Goal: Task Accomplishment & Management: Manage account settings

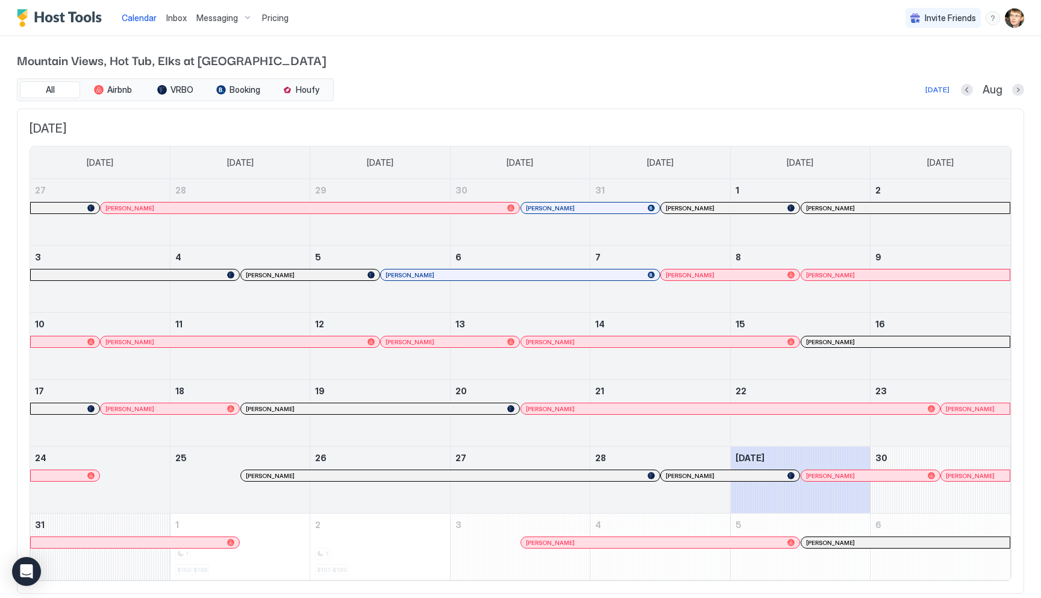
click at [180, 17] on span "Inbox" at bounding box center [176, 18] width 20 height 10
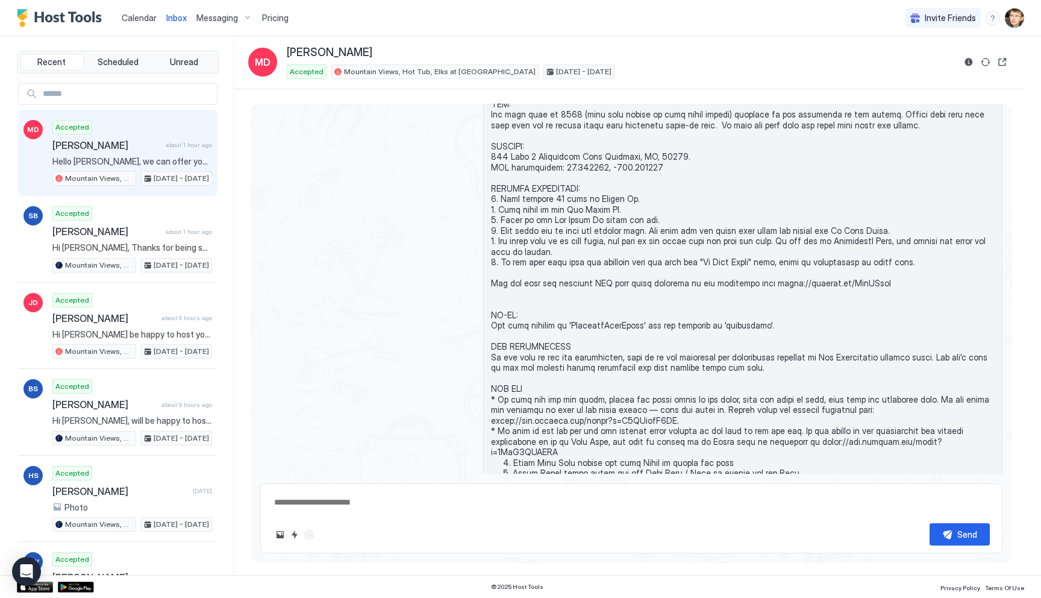
scroll to position [443, 0]
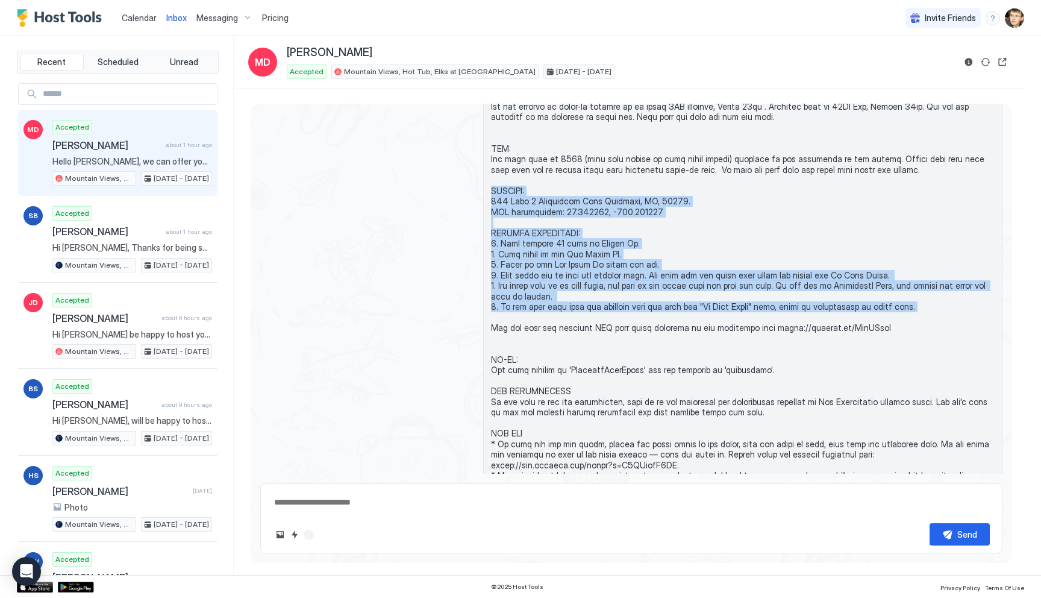
drag, startPoint x: 492, startPoint y: 191, endPoint x: 893, endPoint y: 304, distance: 416.7
click at [893, 304] on span at bounding box center [743, 565] width 504 height 1096
copy span "ADDRESS: 155 Unit 6 Powerhouse Road Packwood, WA, 98361. GPS coordinates: 46.60…"
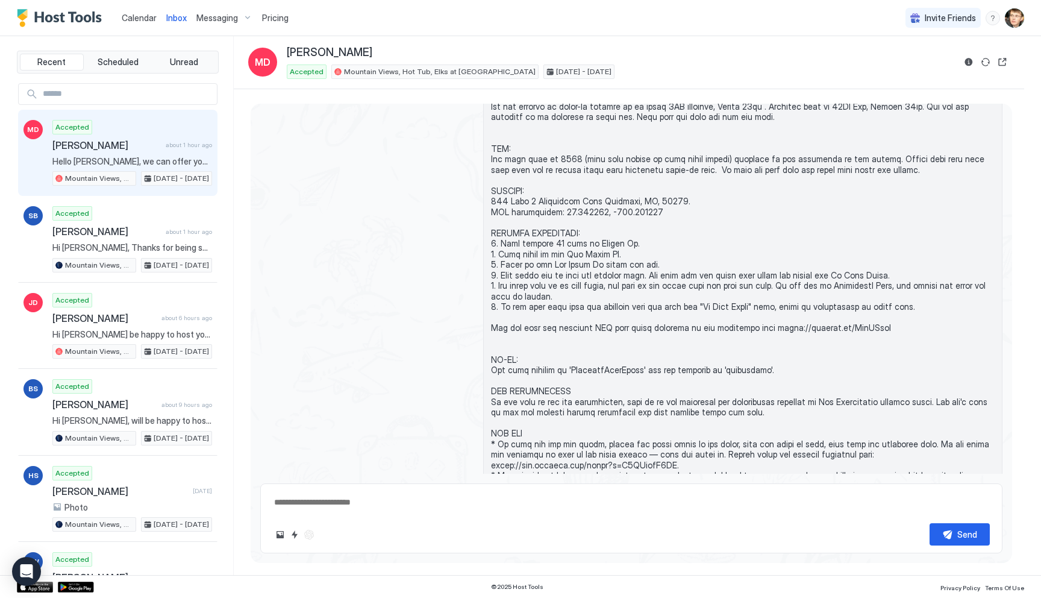
click at [604, 205] on span at bounding box center [743, 565] width 504 height 1096
drag, startPoint x: 492, startPoint y: 199, endPoint x: 627, endPoint y: 239, distance: 140.5
click at [627, 239] on span at bounding box center [743, 565] width 504 height 1096
copy span "155 Unit 6 Powerhouse Road Packwood, WA, 98361. GPS coordinates: 46.606866, -12…"
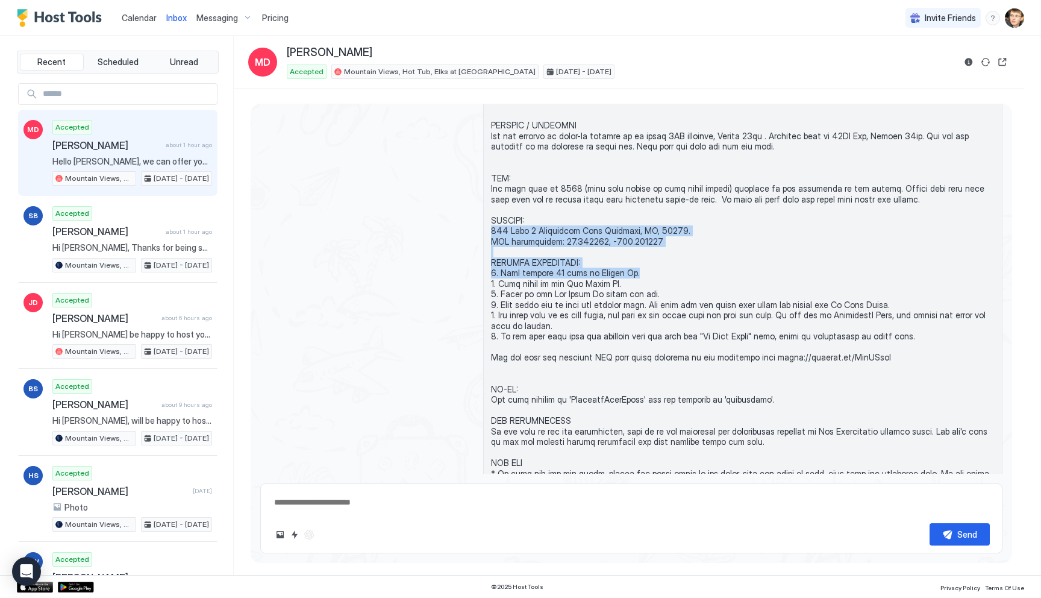
scroll to position [416, 0]
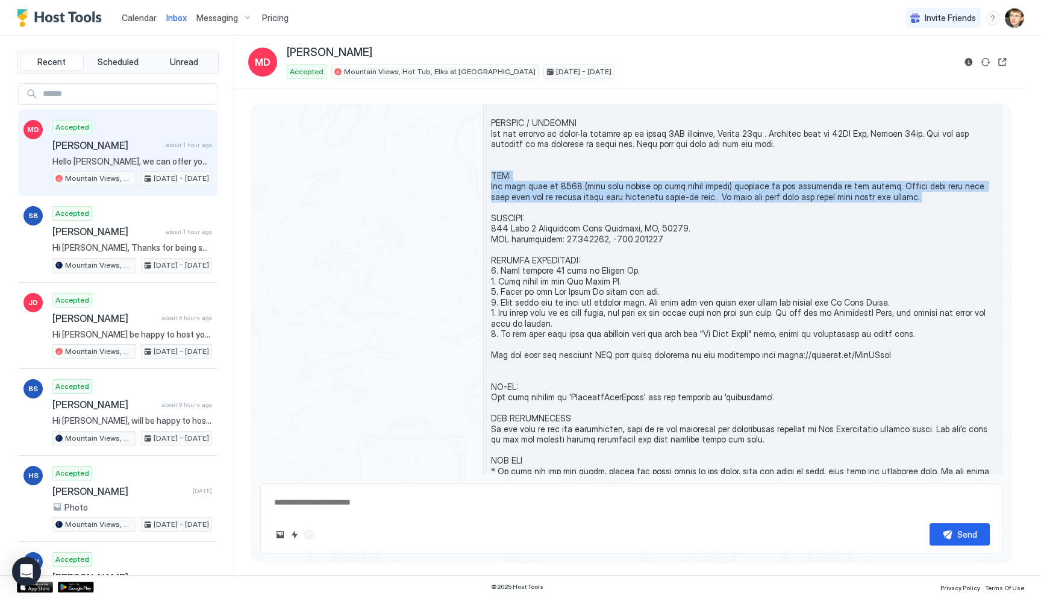
drag, startPoint x: 490, startPoint y: 172, endPoint x: 883, endPoint y: 196, distance: 393.5
click at [883, 196] on div at bounding box center [742, 592] width 519 height 1112
copy span "KEY: The door code is 8550 (last four digits of your phone number) followed by …"
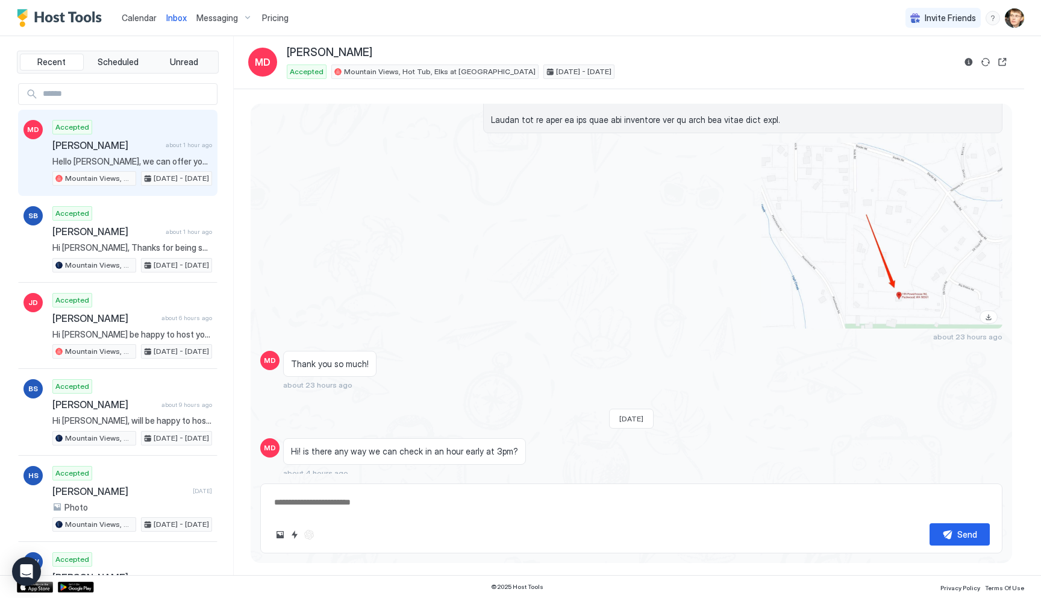
scroll to position [1456, 0]
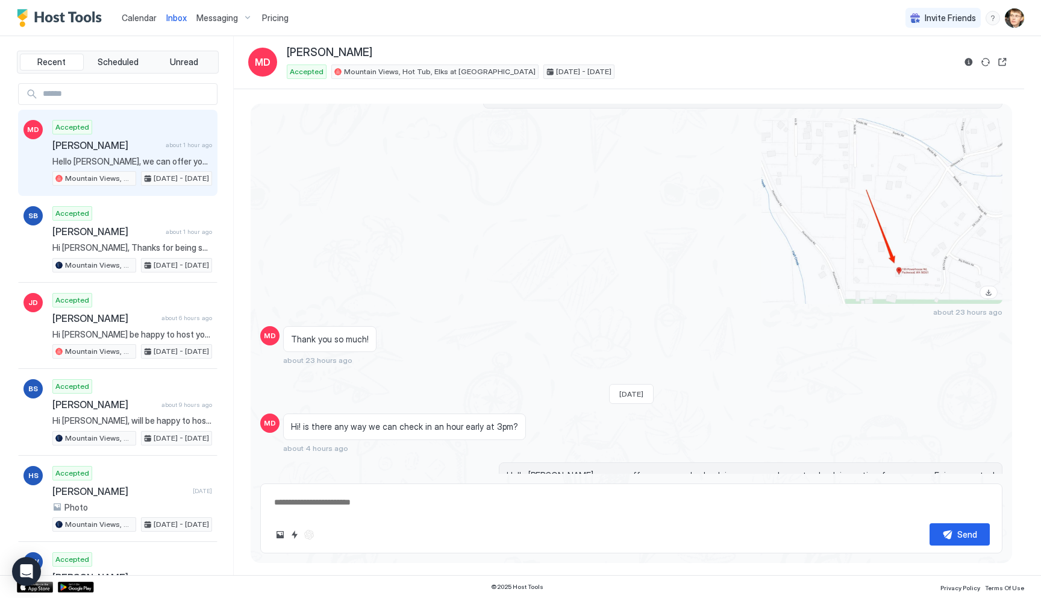
click at [881, 217] on div "View image" at bounding box center [881, 211] width 241 height 186
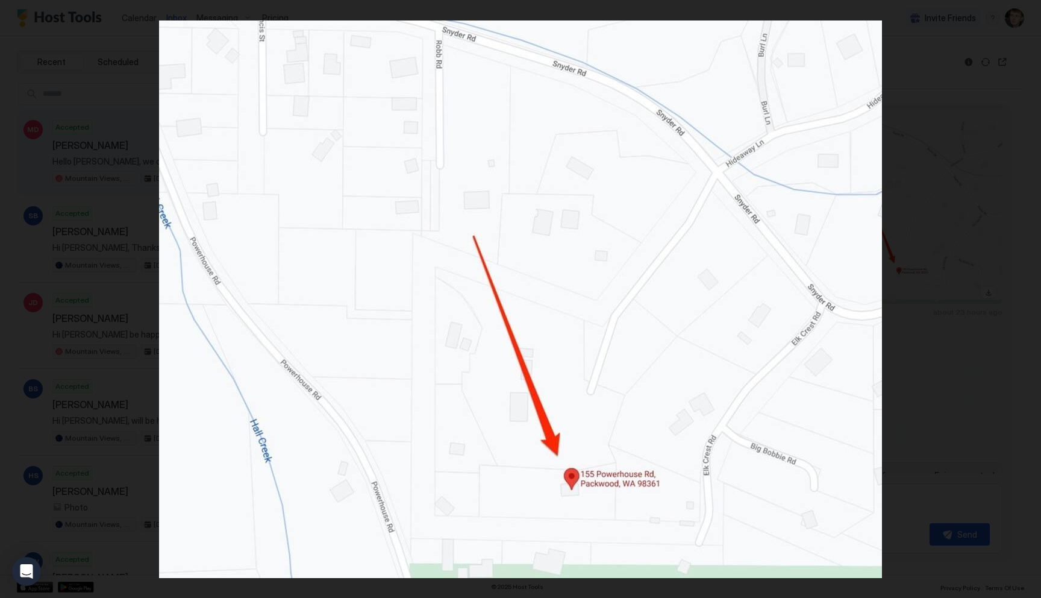
click at [805, 290] on img at bounding box center [520, 298] width 723 height 557
click at [907, 240] on div at bounding box center [520, 299] width 1041 height 598
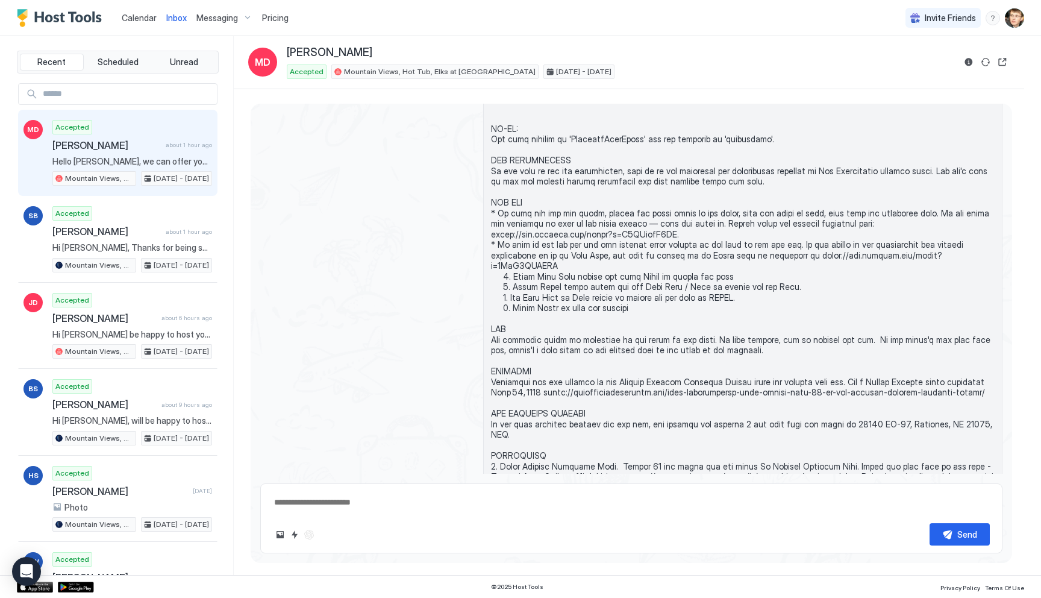
scroll to position [657, 0]
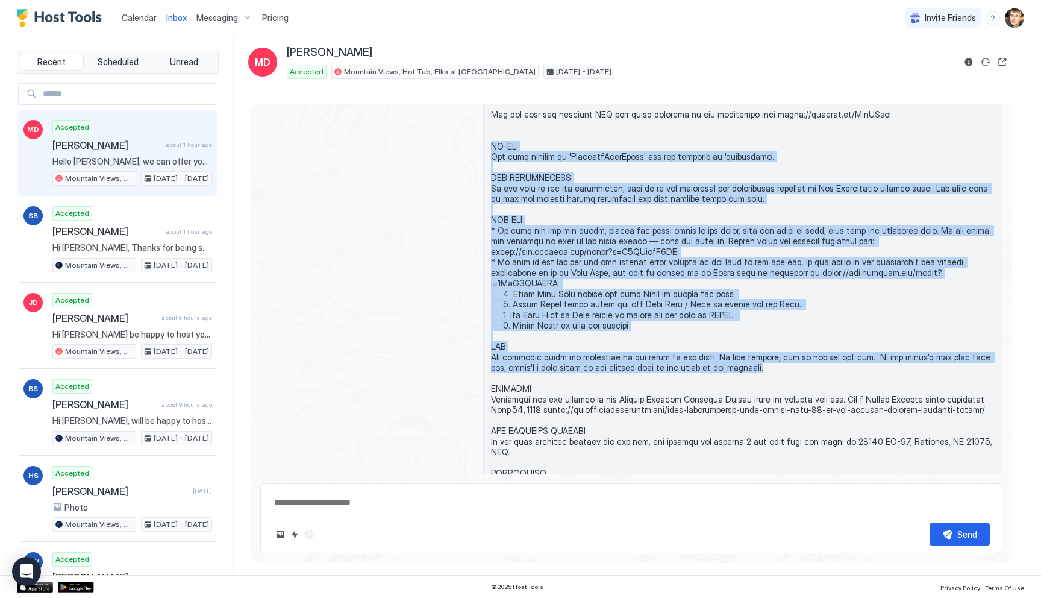
drag, startPoint x: 490, startPoint y: 146, endPoint x: 701, endPoint y: 358, distance: 299.0
click at [701, 358] on div at bounding box center [742, 352] width 519 height 1112
copy span "WI-FI: The wifi network is 'MountainViewCabin' and the password is 'lifeisgood'…"
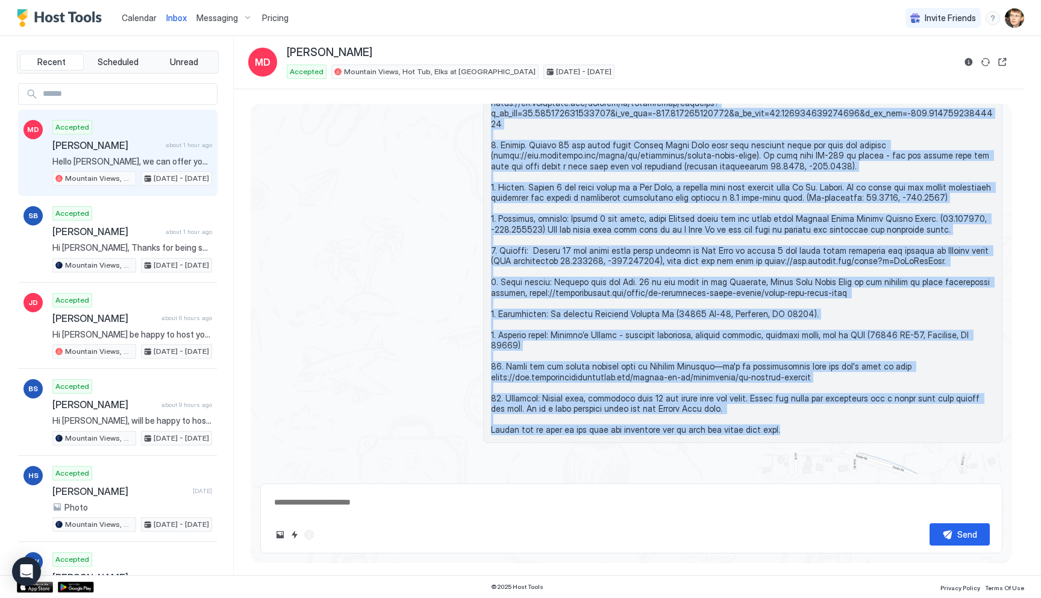
scroll to position [1155, 0]
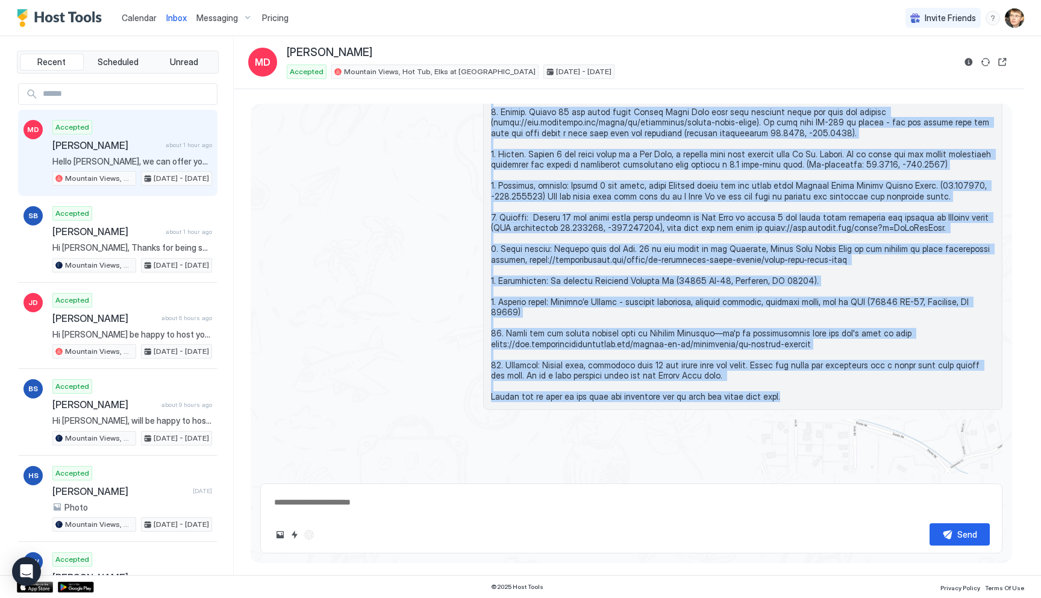
drag, startPoint x: 492, startPoint y: 299, endPoint x: 640, endPoint y: 405, distance: 182.6
copy span "CAR ELECTRIC CHARGER If you need electric charger for the car, the nearest one …"
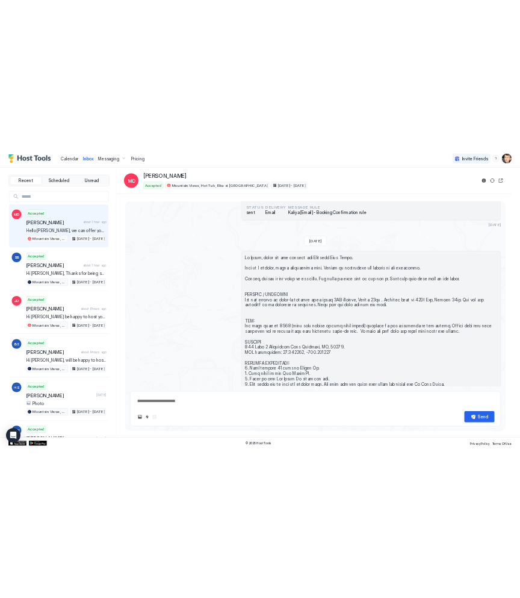
scroll to position [233, 0]
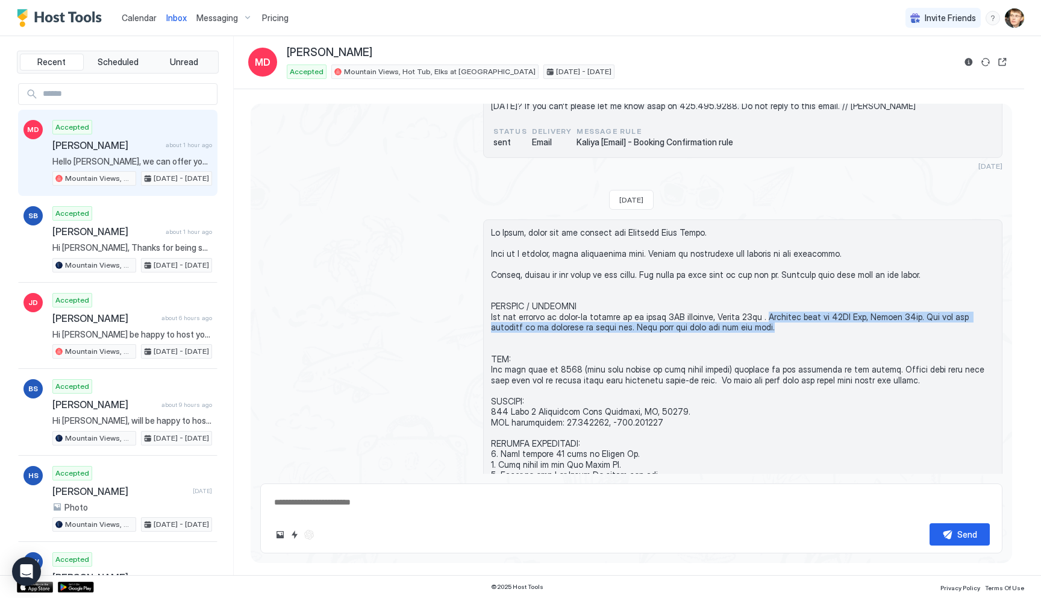
drag, startPoint x: 777, startPoint y: 316, endPoint x: 784, endPoint y: 327, distance: 12.2
copy span "Checkout time is 11AM Sat, August 30th. You are not required to do anything on …"
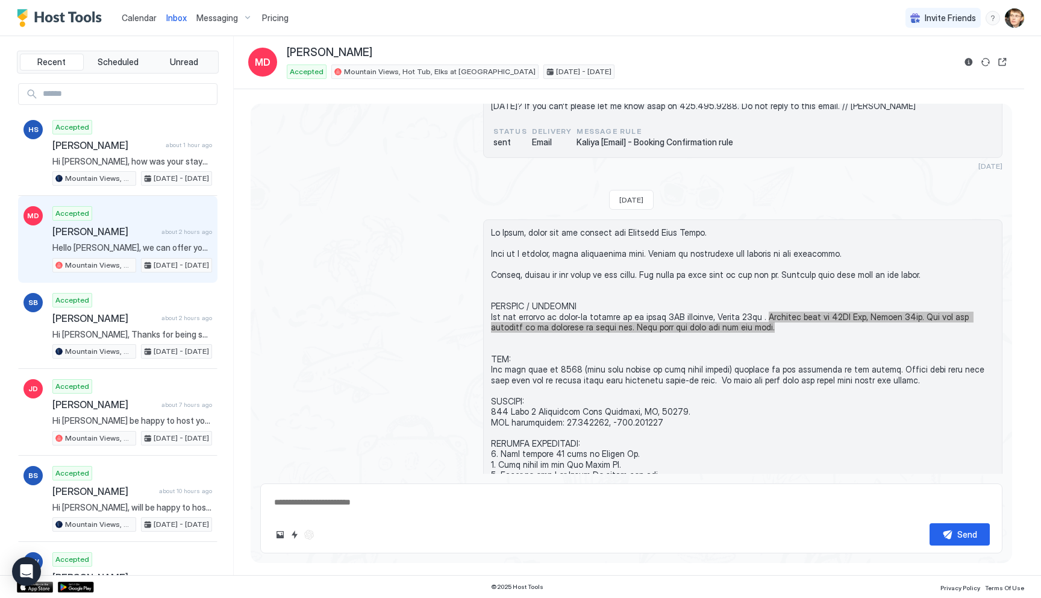
type textarea "*"
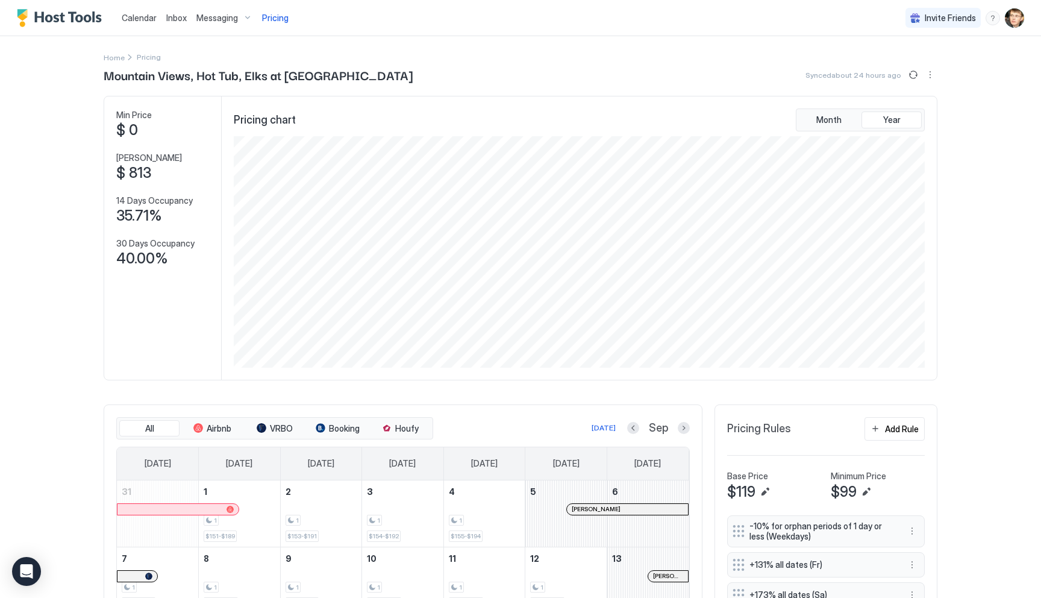
scroll to position [231, 693]
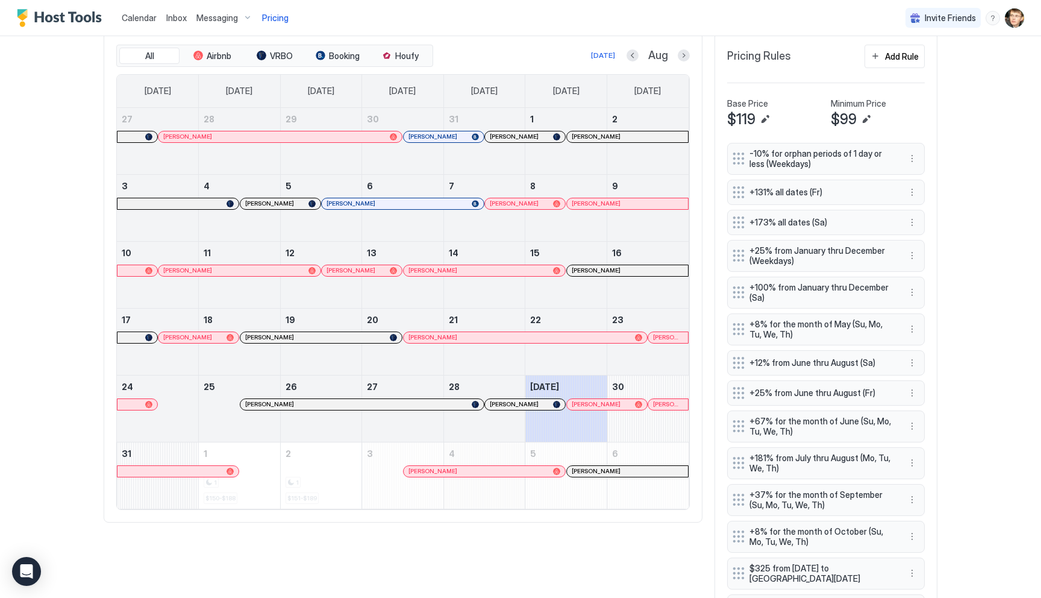
scroll to position [331, 0]
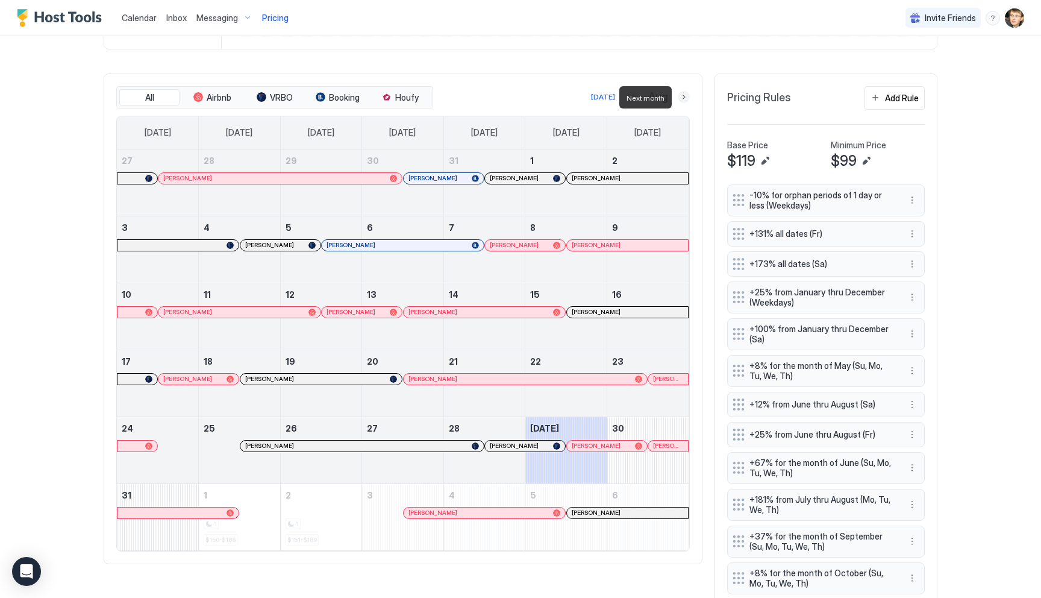
click at [686, 95] on button "Next month" at bounding box center [684, 97] width 12 height 12
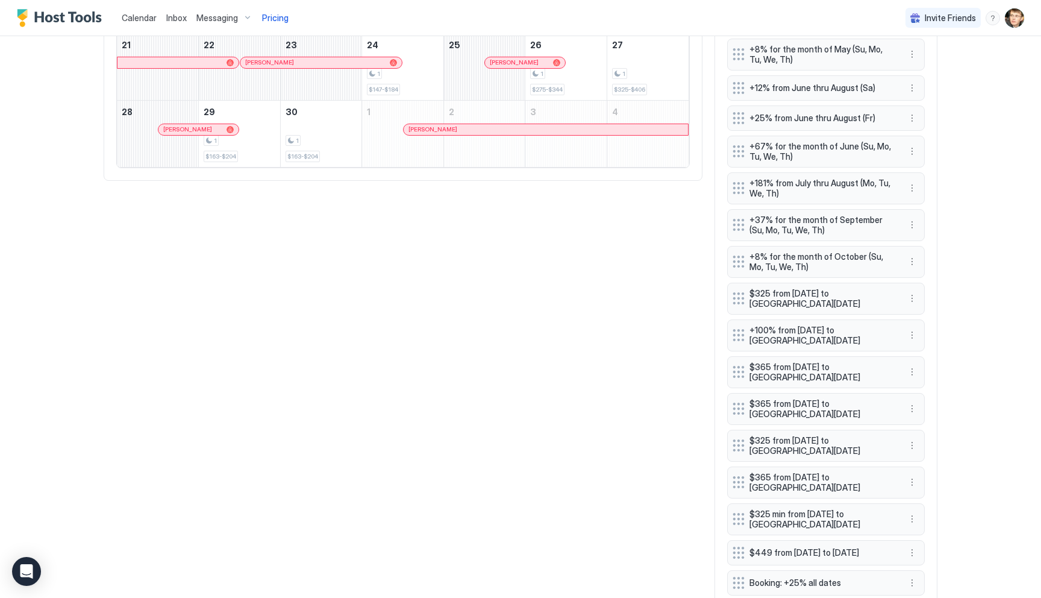
scroll to position [723, 0]
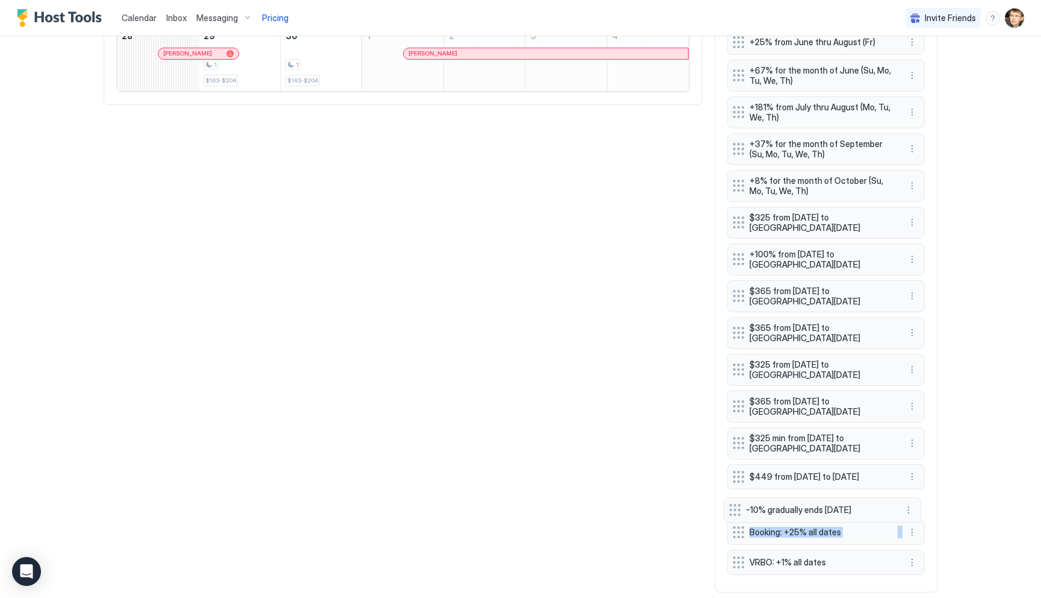
drag, startPoint x: 737, startPoint y: 572, endPoint x: 733, endPoint y: 509, distance: 63.4
click at [733, 509] on div "-10% for orphan periods of 1 day or less (Weekdays) +131% all dates (Fr) +173% …" at bounding box center [826, 185] width 198 height 787
click at [911, 514] on button "More options" at bounding box center [912, 506] width 14 height 14
click at [917, 525] on div "Edit" at bounding box center [927, 529] width 45 height 19
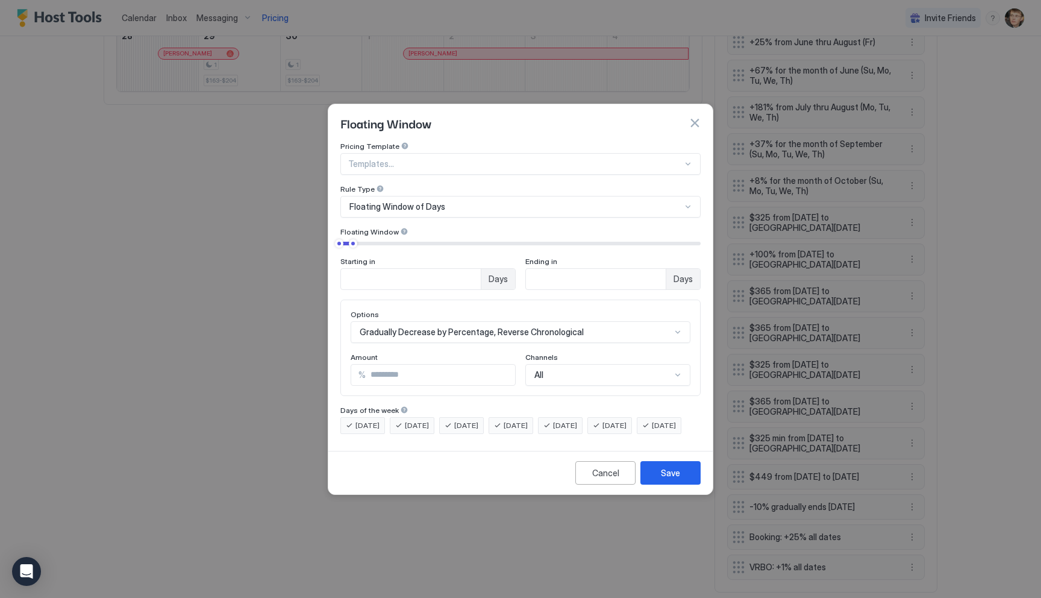
click at [409, 364] on input "**" at bounding box center [440, 374] width 149 height 20
type input "**"
click at [660, 484] on button "Save" at bounding box center [670, 472] width 60 height 23
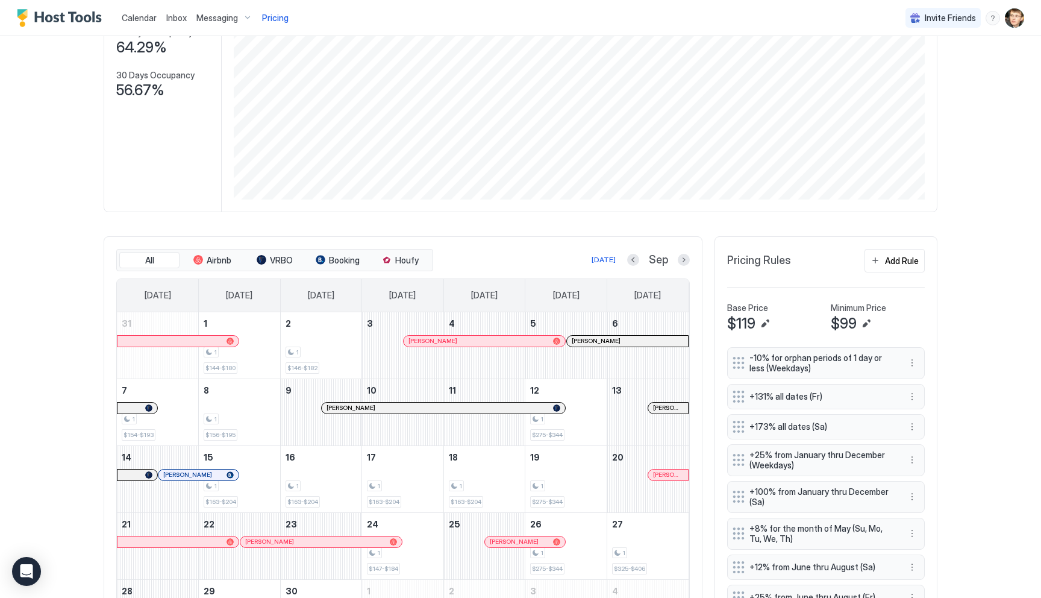
scroll to position [0, 0]
